Goal: Task Accomplishment & Management: Use online tool/utility

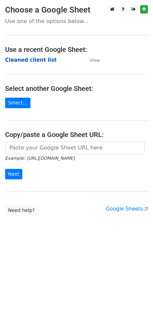
click at [33, 60] on strong "Cleaned client list" at bounding box center [31, 60] width 52 height 6
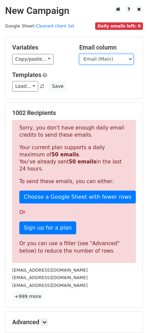
click at [114, 60] on select "Email (Main) Email (Secondary) Day 1 Day 2 Day 3 Day 4 Day 5" at bounding box center [106, 59] width 54 height 11
click at [66, 69] on div "Variables Copy/paste... {{Email (Main)}} {{Email (Secondary)}} {{Day 1}} {{Day …" at bounding box center [73, 67] width 137 height 61
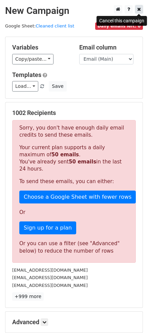
click at [140, 9] on icon at bounding box center [139, 9] width 4 height 5
